Goal: Information Seeking & Learning: Learn about a topic

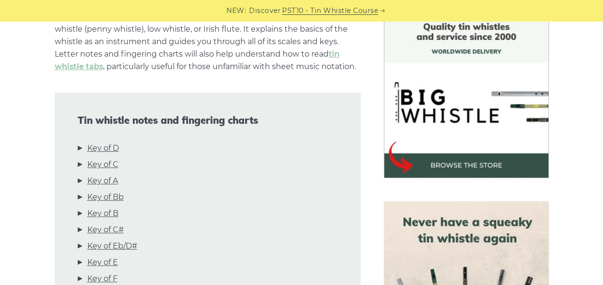
scroll to position [254, 0]
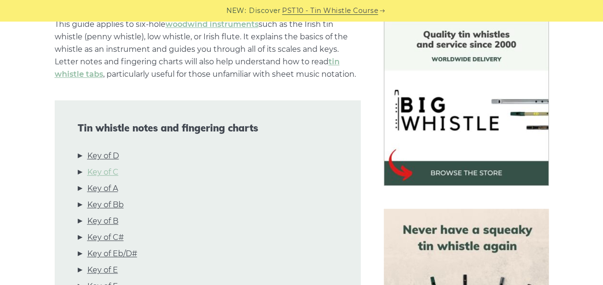
click at [103, 172] on link "Key of C" at bounding box center [102, 172] width 31 height 12
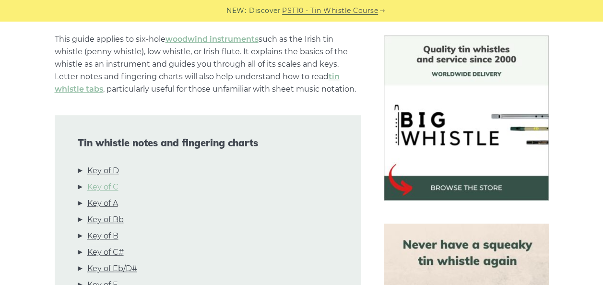
click at [96, 187] on link "Key of C" at bounding box center [102, 187] width 31 height 12
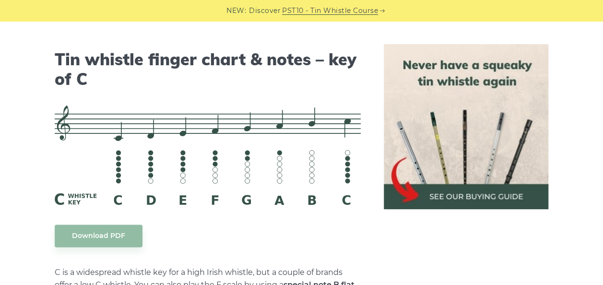
scroll to position [2402, 0]
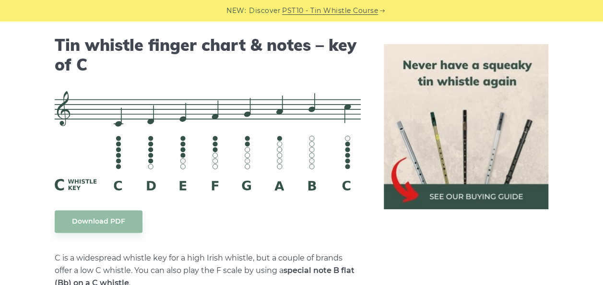
click at [58, 41] on h2 "Tin whistle finger chart & notes – key of C" at bounding box center [208, 54] width 306 height 39
copy h2 "Tin"
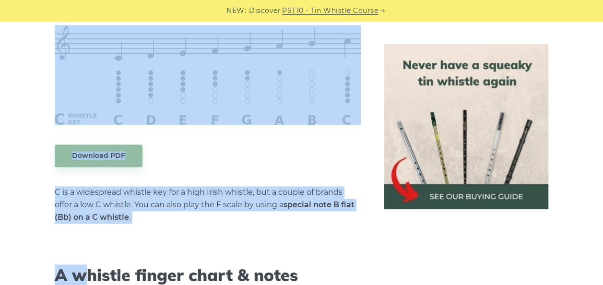
scroll to position [2589, 0]
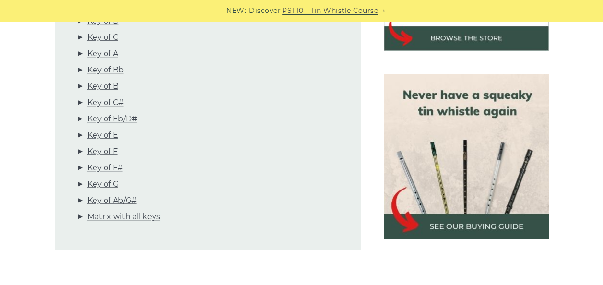
scroll to position [366, 0]
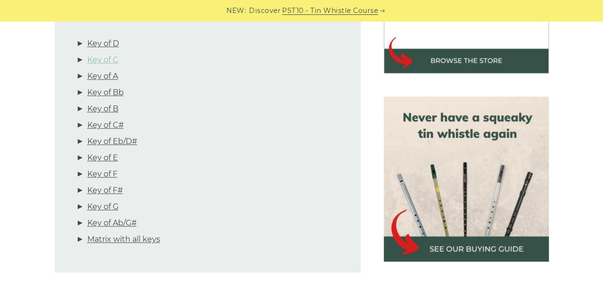
click at [103, 63] on link "Key of C" at bounding box center [102, 60] width 31 height 12
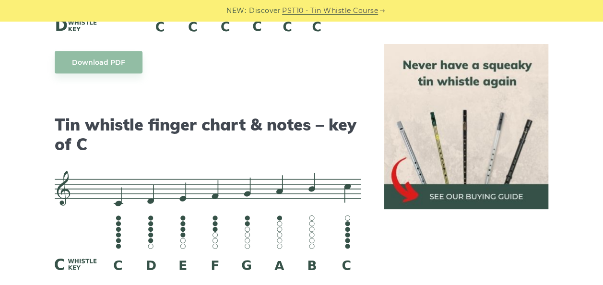
scroll to position [2402, 0]
